Goal: Information Seeking & Learning: Check status

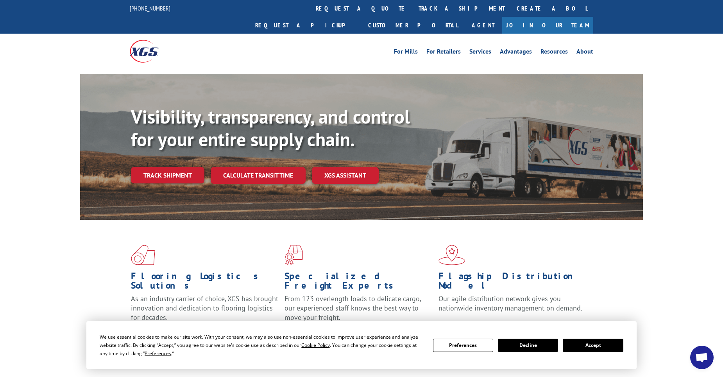
click at [413, 4] on link "track a shipment" at bounding box center [462, 8] width 98 height 17
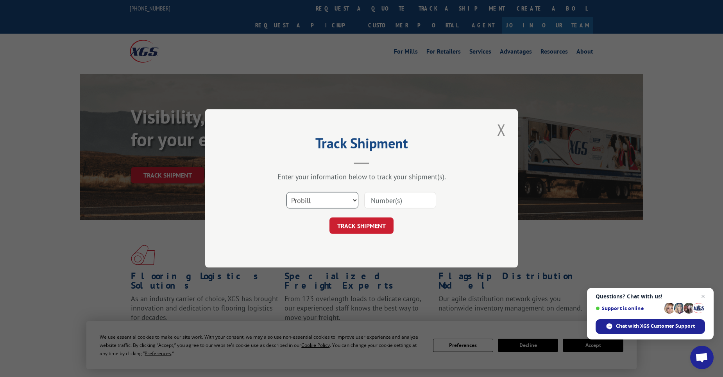
click at [311, 203] on select "Select category... Probill BOL PO" at bounding box center [323, 200] width 72 height 16
select select "po"
click at [287, 192] on select "Select category... Probill BOL PO" at bounding box center [323, 200] width 72 height 16
click at [396, 200] on input at bounding box center [400, 200] width 72 height 16
paste input "11518717"
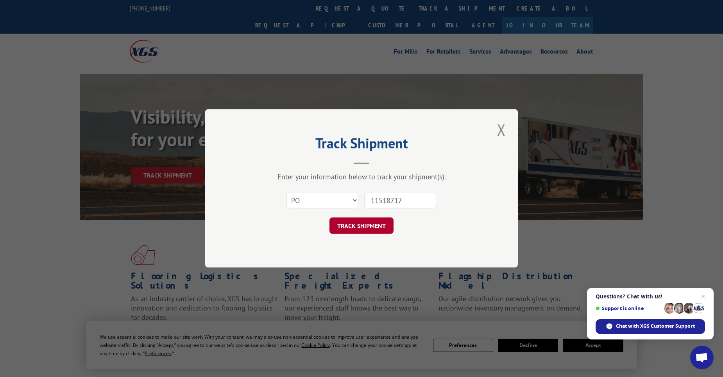
type input "11518717"
click at [362, 226] on button "TRACK SHIPMENT" at bounding box center [362, 226] width 64 height 16
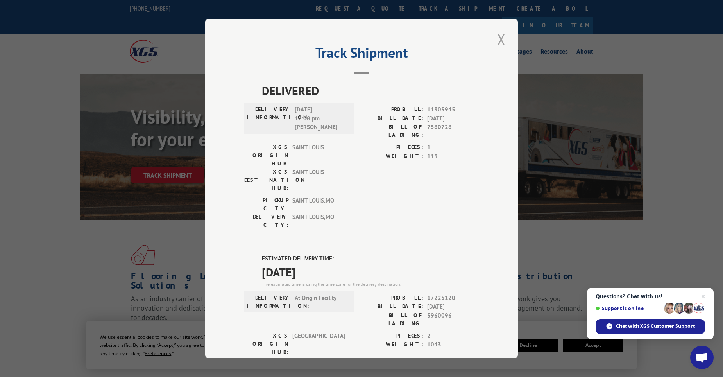
click at [500, 41] on button "Close modal" at bounding box center [501, 40] width 13 height 22
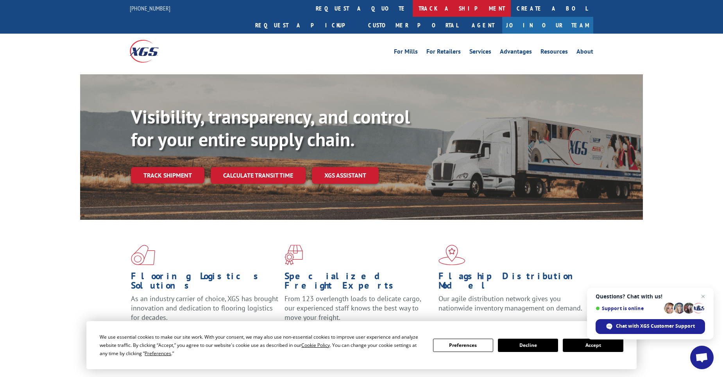
click at [413, 7] on link "track a shipment" at bounding box center [462, 8] width 98 height 17
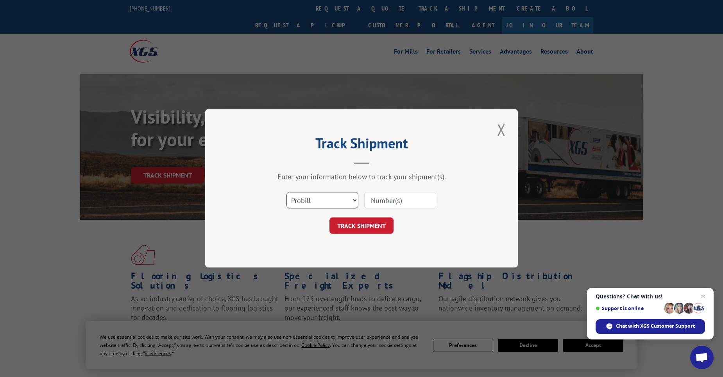
click at [302, 194] on select "Select category... Probill BOL PO" at bounding box center [323, 200] width 72 height 16
select select "po"
click at [287, 192] on select "Select category... Probill BOL PO" at bounding box center [323, 200] width 72 height 16
click at [400, 199] on input at bounding box center [400, 200] width 72 height 16
paste input "04548270"
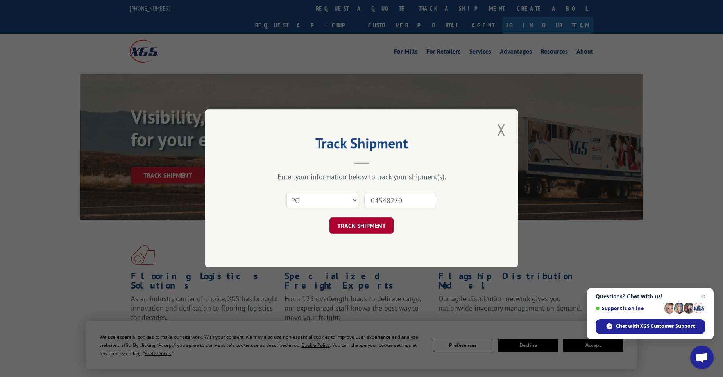
type input "04548270"
click at [364, 228] on button "TRACK SHIPMENT" at bounding box center [362, 226] width 64 height 16
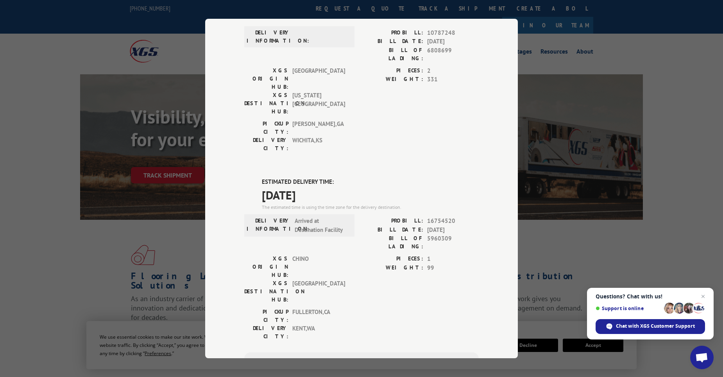
scroll to position [265, 0]
